Goal: Task Accomplishment & Management: Use online tool/utility

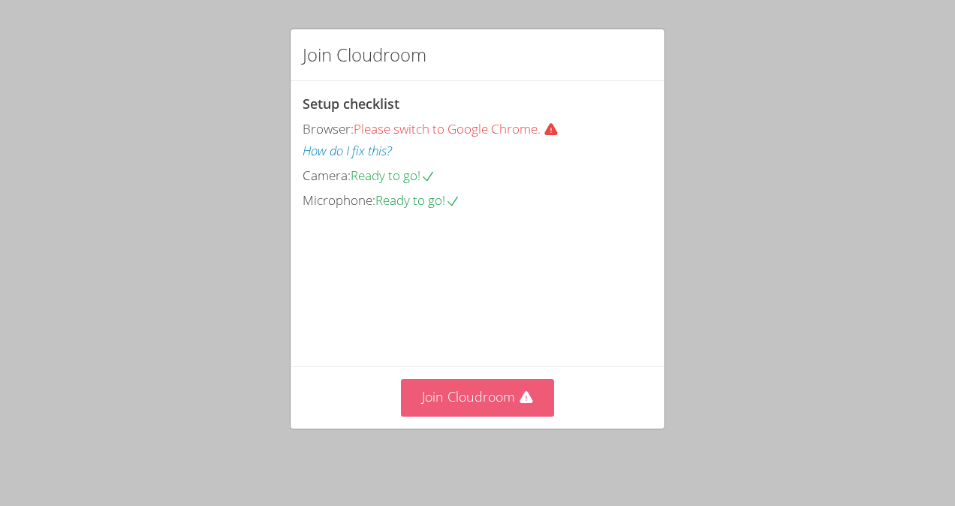
click at [451, 412] on button "Join Cloudroom" at bounding box center [478, 397] width 154 height 37
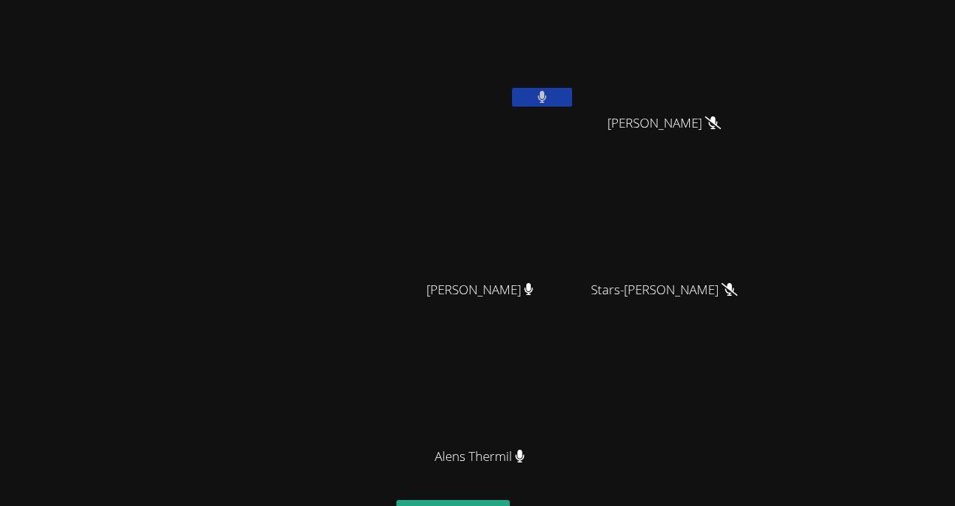
click at [538, 98] on icon at bounding box center [542, 97] width 9 height 13
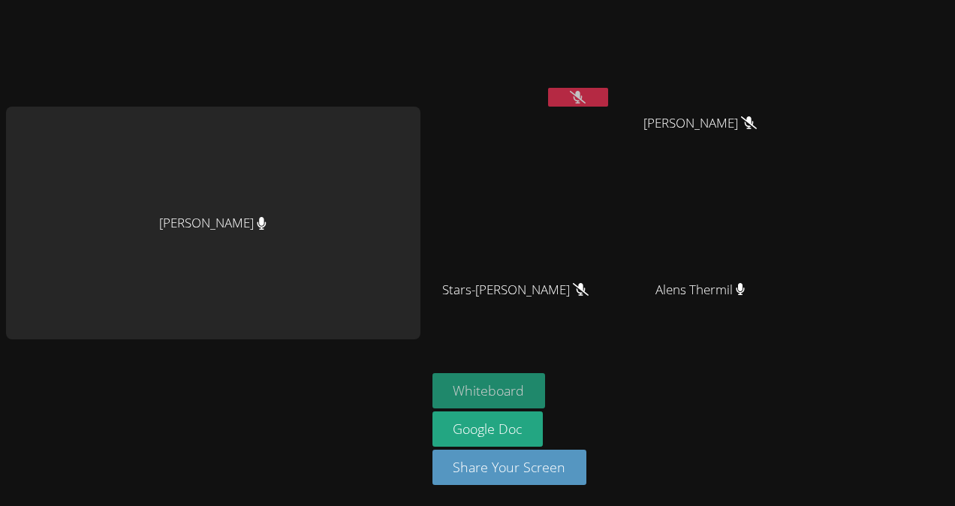
click at [449, 376] on button "Whiteboard" at bounding box center [489, 390] width 113 height 35
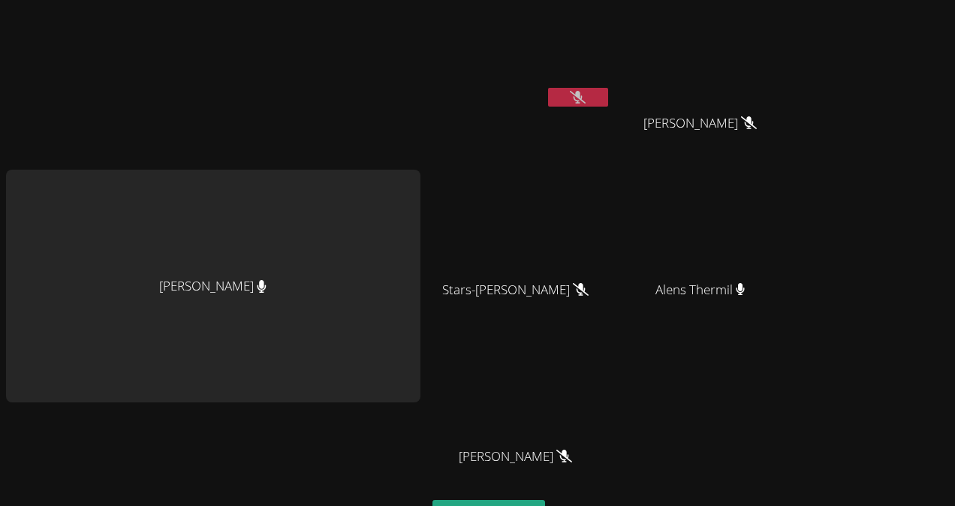
click at [511, 35] on video at bounding box center [522, 56] width 179 height 101
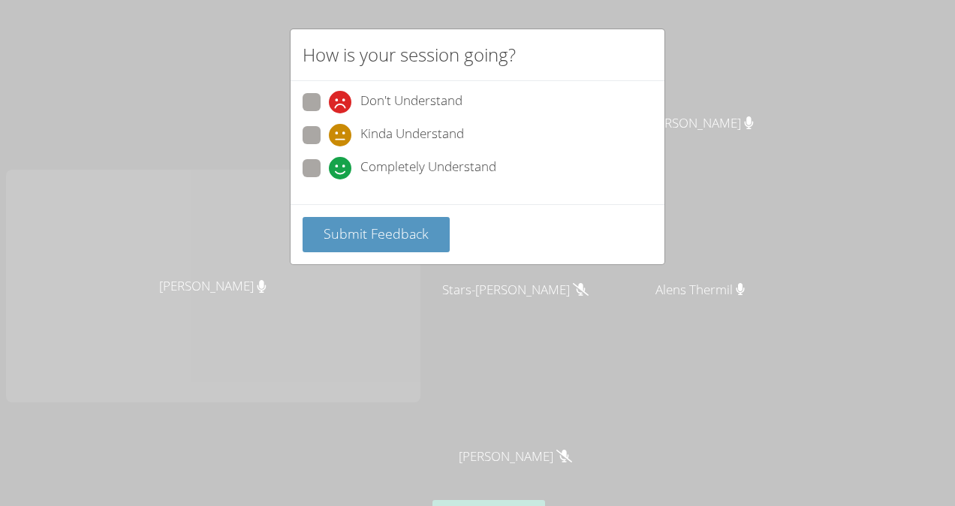
click at [329, 179] on span at bounding box center [329, 179] width 0 height 0
click at [329, 162] on input "Completely Understand" at bounding box center [335, 165] width 13 height 13
radio input "true"
click at [354, 225] on span "Submit Feedback" at bounding box center [376, 234] width 105 height 18
